Goal: Task Accomplishment & Management: Complete application form

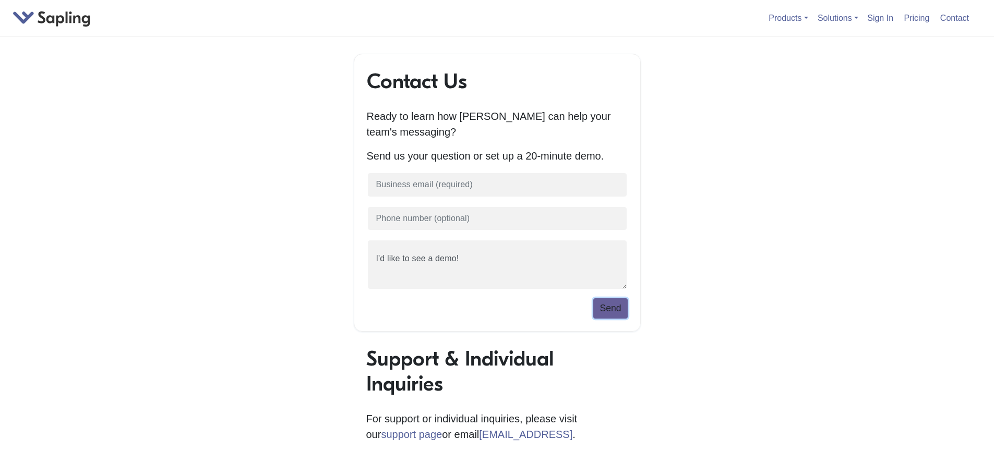
click at [620, 316] on button "Send" at bounding box center [610, 308] width 34 height 20
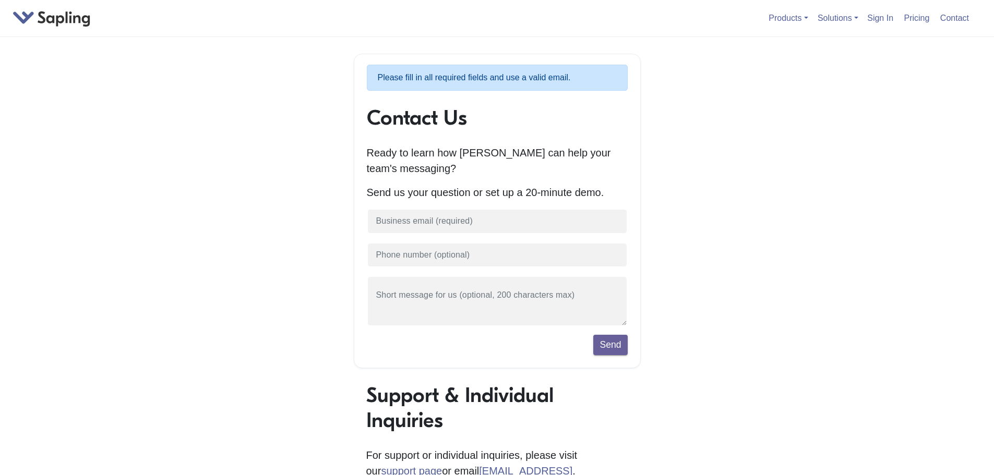
click at [413, 73] on p "Please fill in all required fields and use a valid email." at bounding box center [497, 78] width 261 height 26
